Goal: Task Accomplishment & Management: Use online tool/utility

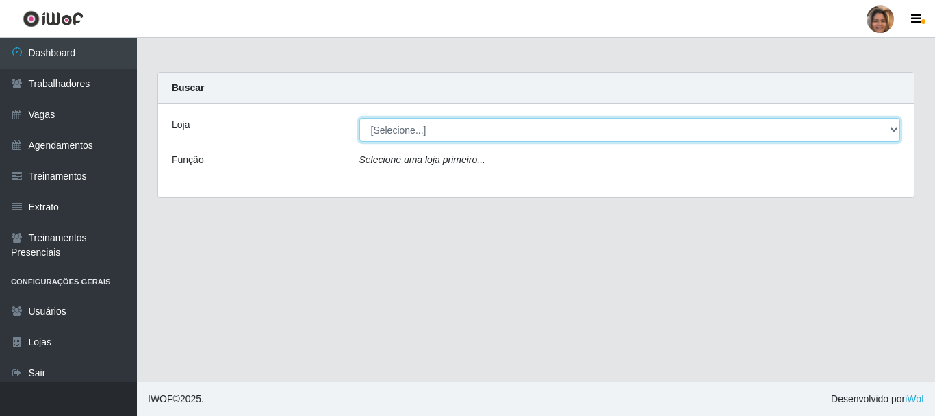
click at [890, 128] on select "[Selecione...] Mar Vermelho - CEASA Mar Vermelho - Centro de Distribuição" at bounding box center [629, 130] width 541 height 24
select select "474"
click at [359, 118] on select "[Selecione...] Mar Vermelho - CEASA Mar Vermelho - Centro de Distribuição" at bounding box center [629, 130] width 541 height 24
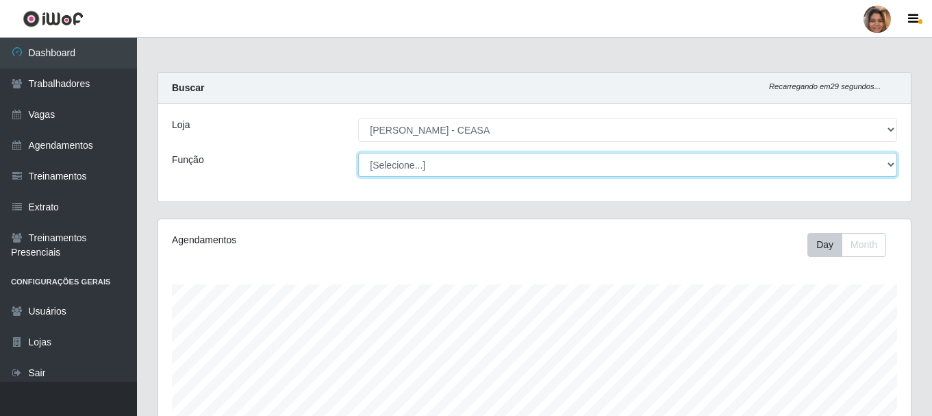
click at [537, 172] on select "[Selecione...] Repositor Repositor + Repositor ++" at bounding box center [627, 165] width 539 height 24
select select "24"
click at [358, 153] on select "[Selecione...] Repositor Repositor + Repositor ++" at bounding box center [627, 165] width 539 height 24
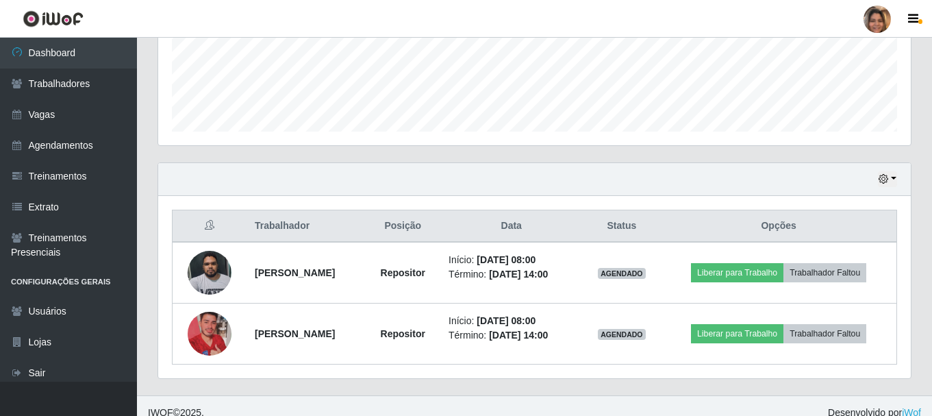
scroll to position [372, 0]
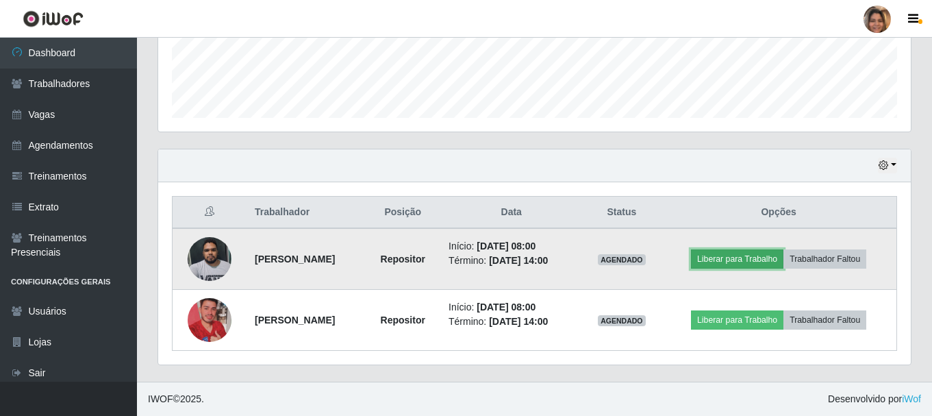
click at [742, 263] on button "Liberar para Trabalho" at bounding box center [737, 258] width 92 height 19
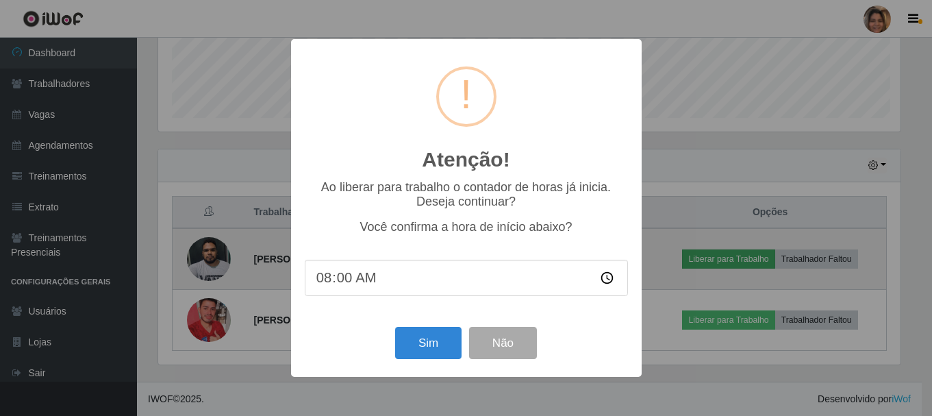
scroll to position [284, 745]
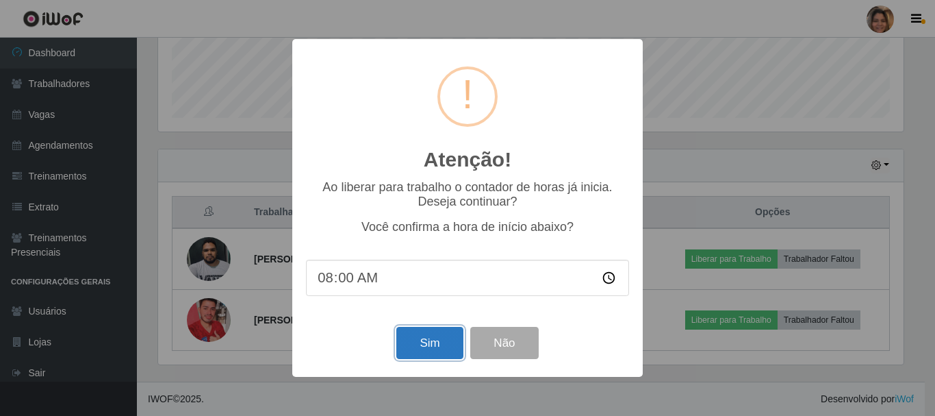
click at [414, 344] on button "Sim" at bounding box center [429, 343] width 66 height 32
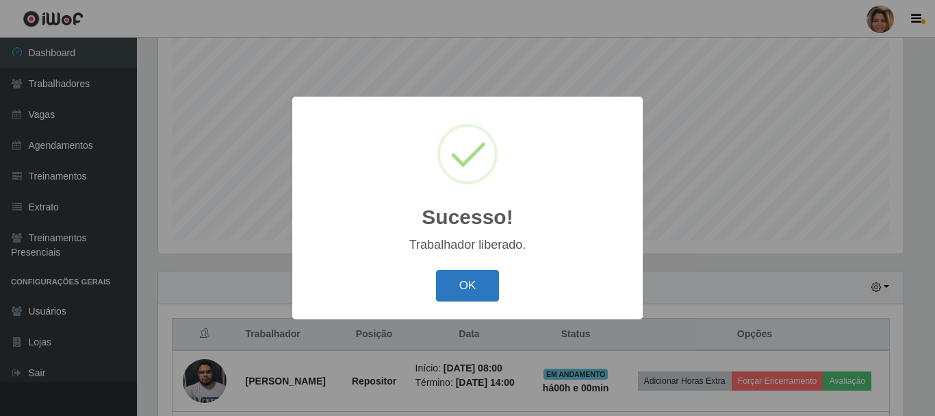
click at [463, 281] on button "OK" at bounding box center [468, 286] width 64 height 32
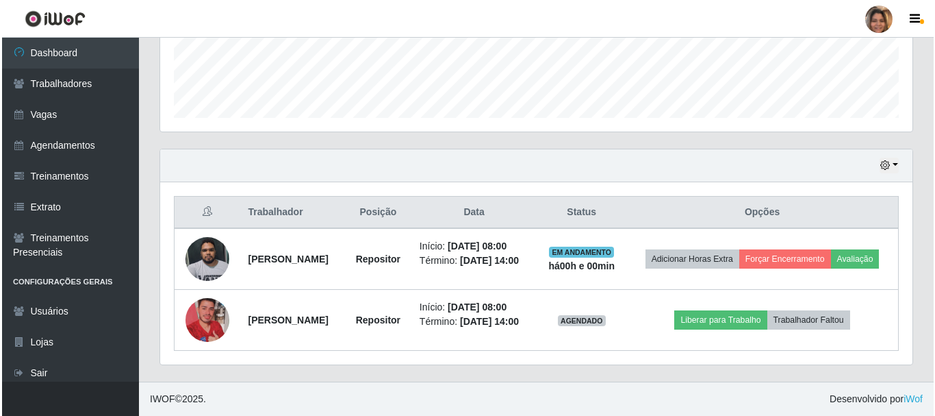
scroll to position [392, 0]
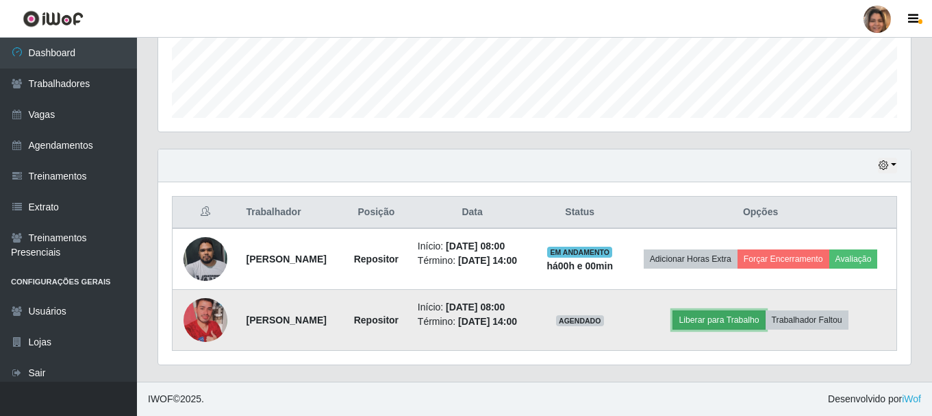
click at [760, 318] on button "Liberar para Trabalho" at bounding box center [718, 319] width 92 height 19
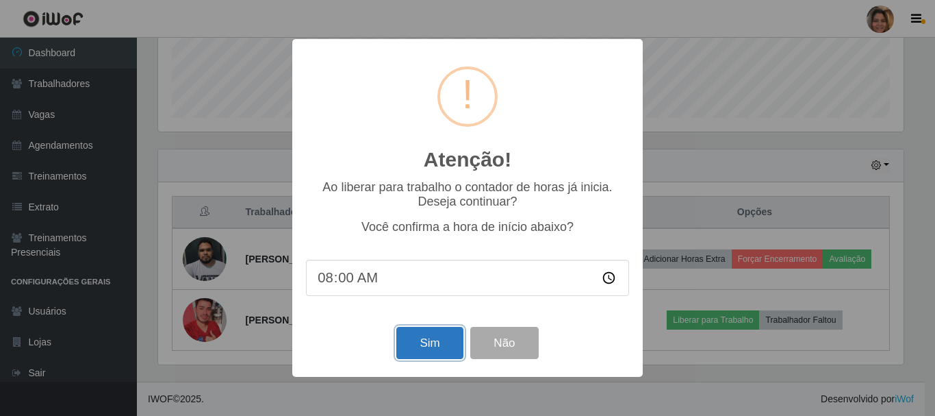
click at [426, 343] on button "Sim" at bounding box center [429, 343] width 66 height 32
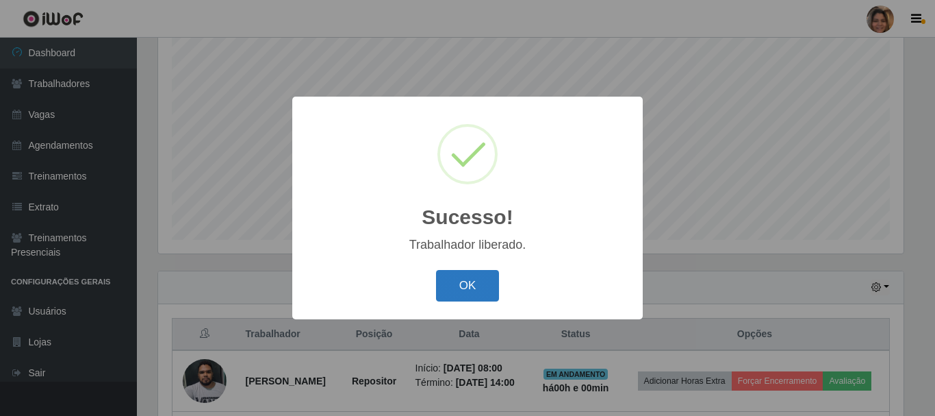
click at [446, 294] on button "OK" at bounding box center [468, 286] width 64 height 32
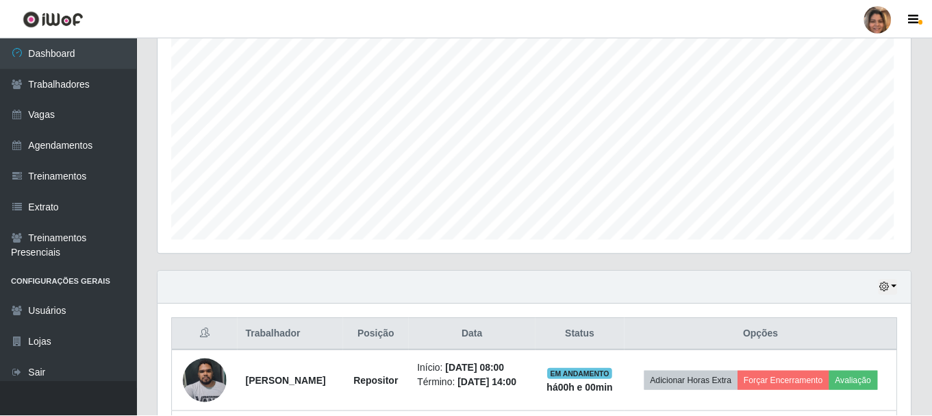
scroll to position [284, 752]
